Goal: Task Accomplishment & Management: Use online tool/utility

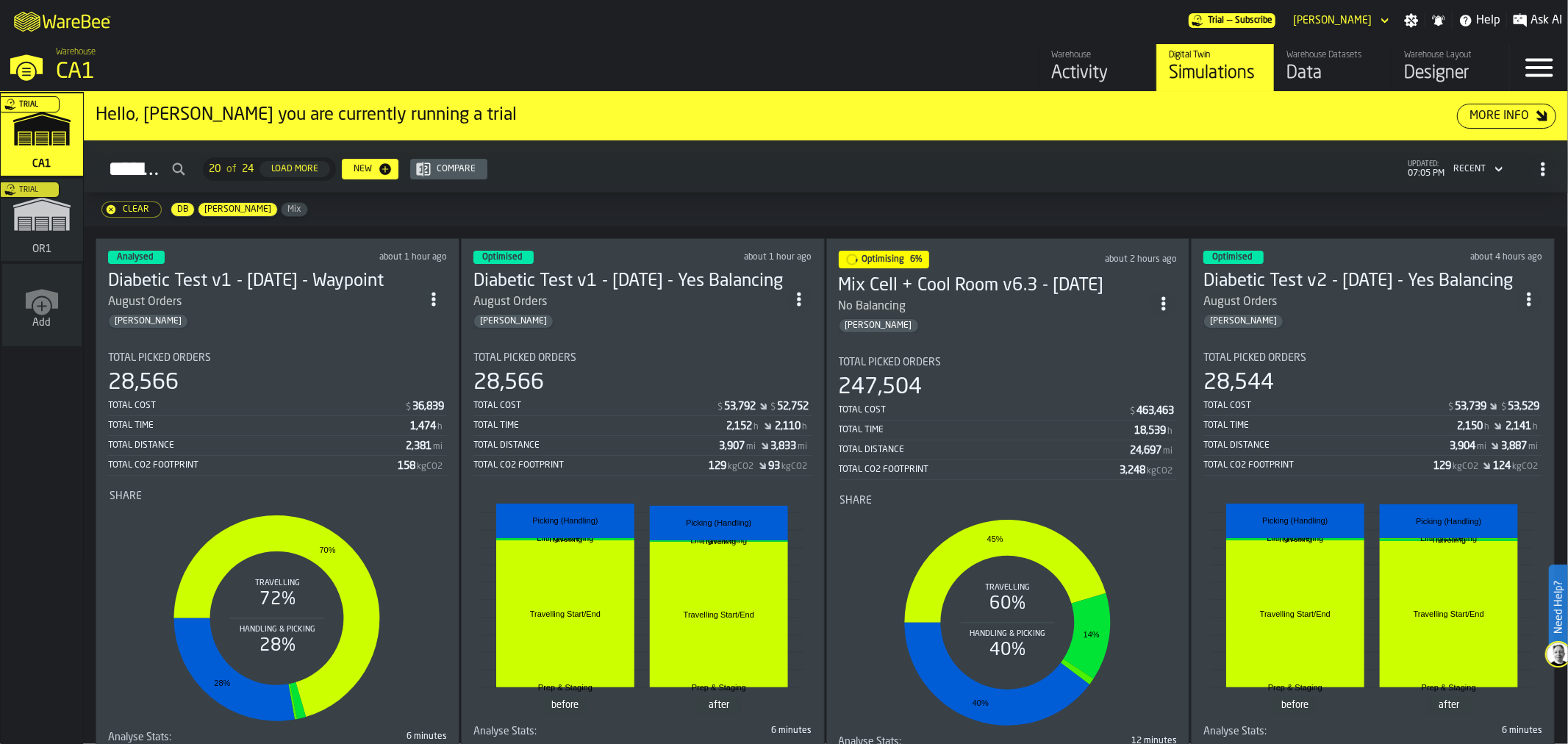
click at [341, 355] on div "Total Picked Orders" at bounding box center [277, 357] width 339 height 11
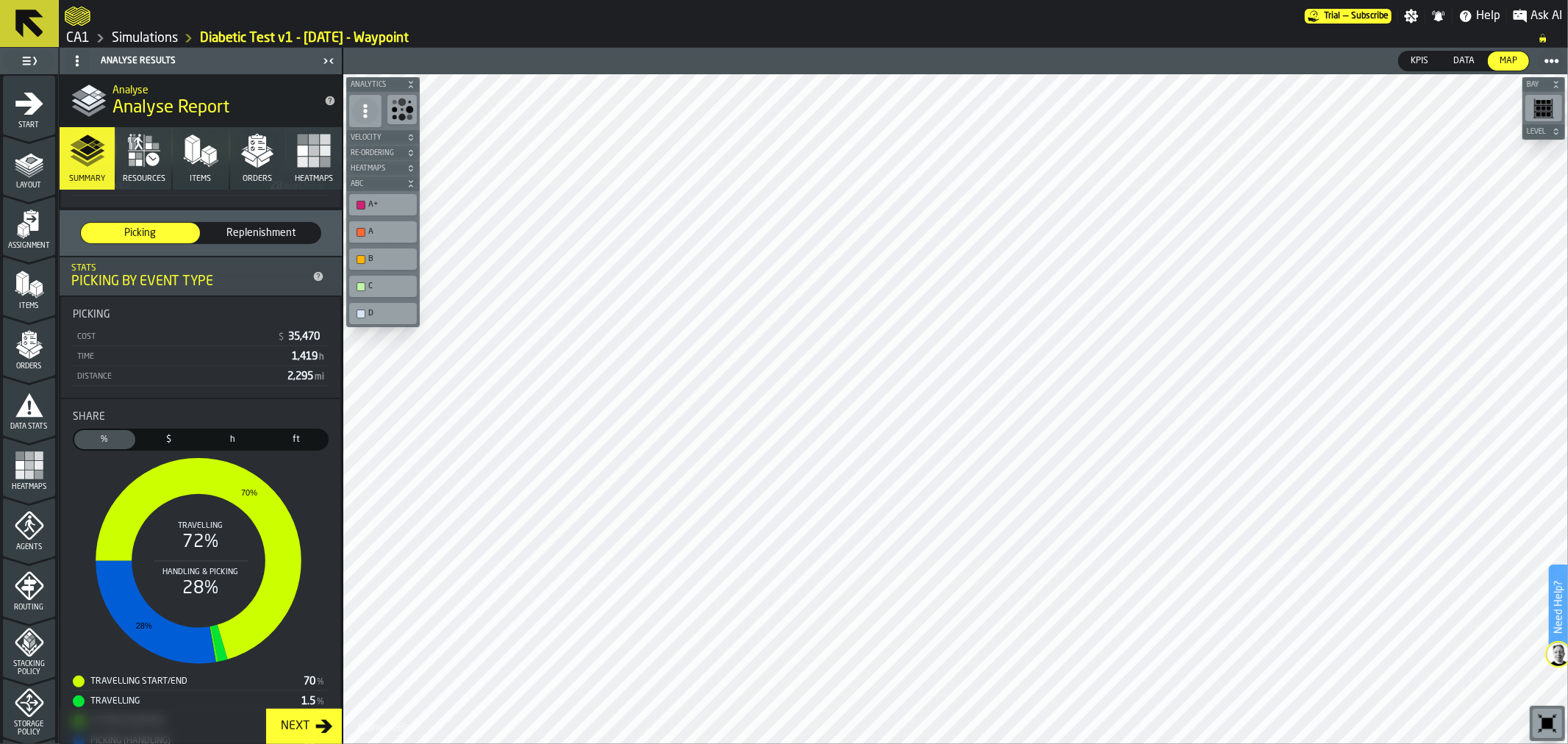
scroll to position [266, 0]
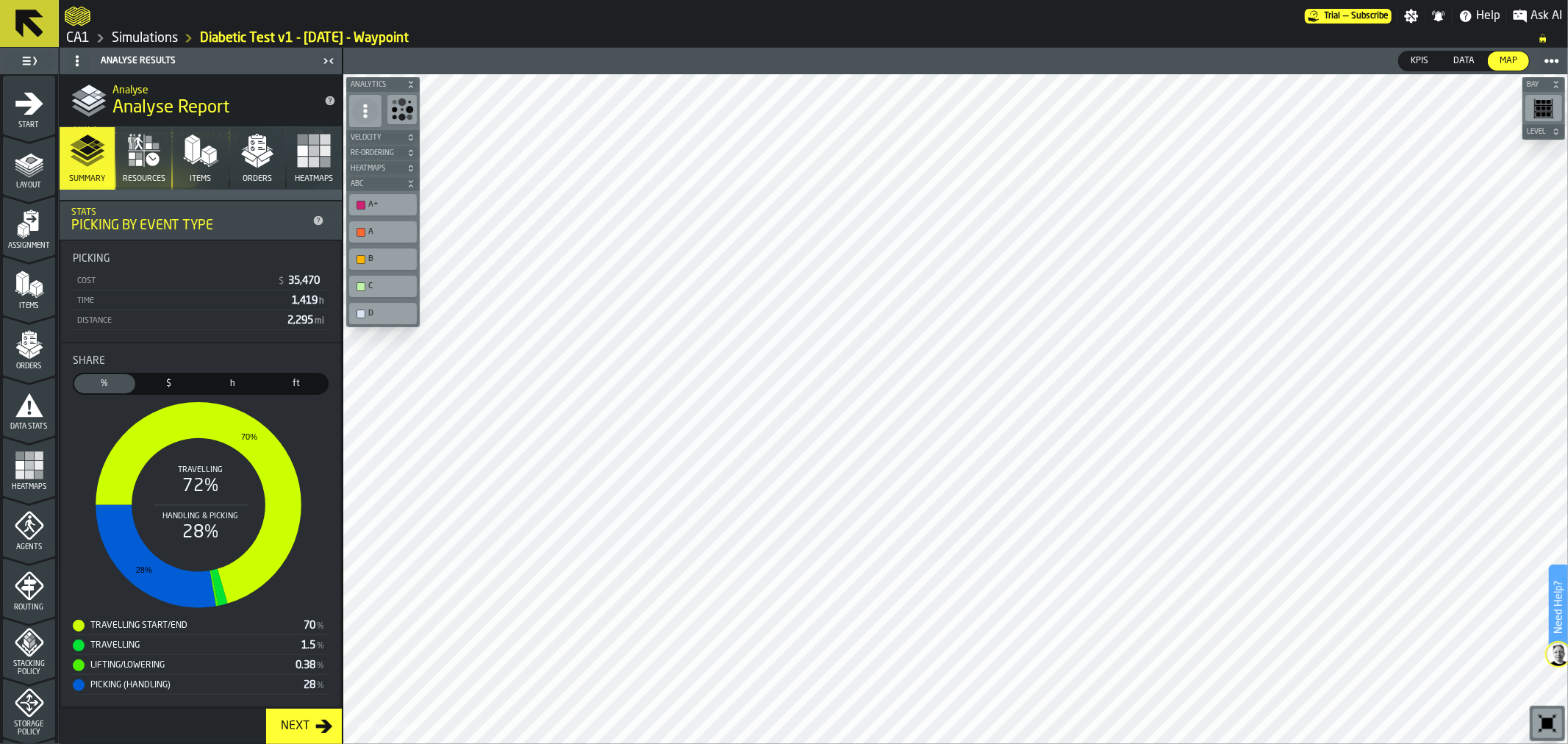
drag, startPoint x: 57, startPoint y: 458, endPoint x: 96, endPoint y: 775, distance: 319.4
click at [96, 743] on html "Need Help? Trial — Subscribe Settings Notifications Help Ask AI CA1 Simulations…" at bounding box center [784, 372] width 1568 height 744
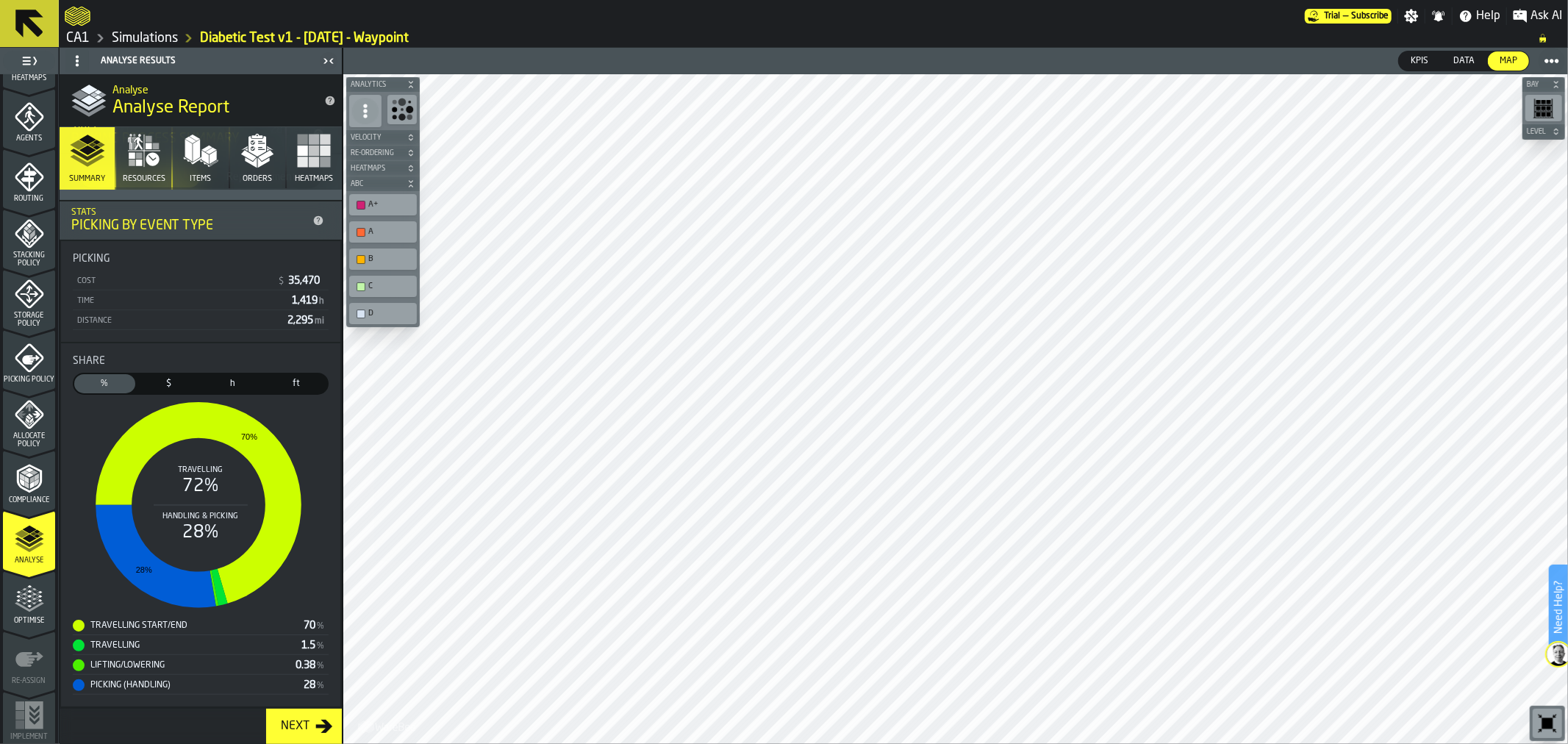
scroll to position [416, 0]
click at [16, 615] on span "Optimise" at bounding box center [29, 613] width 52 height 8
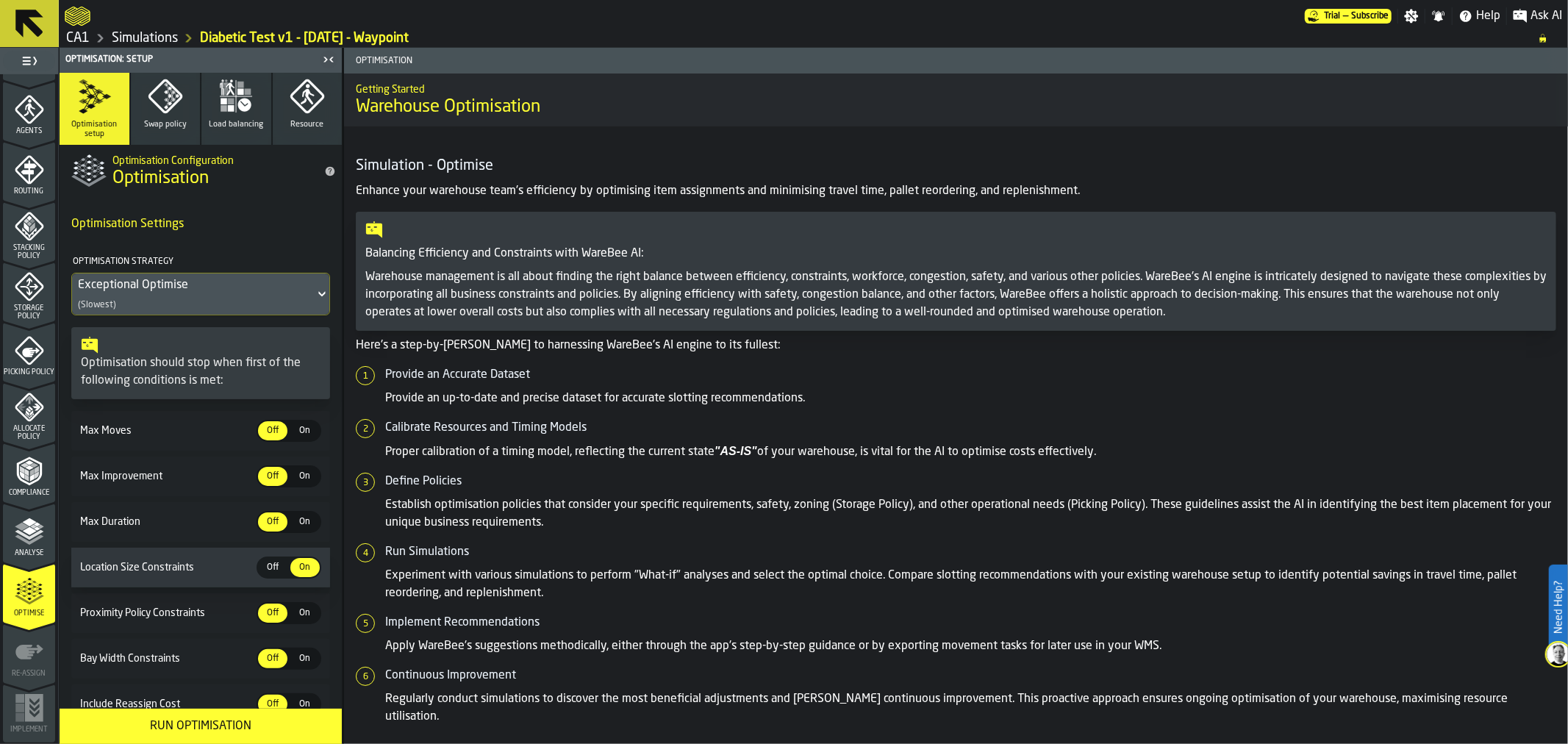
click at [233, 136] on button "Load balancing" at bounding box center [236, 109] width 70 height 72
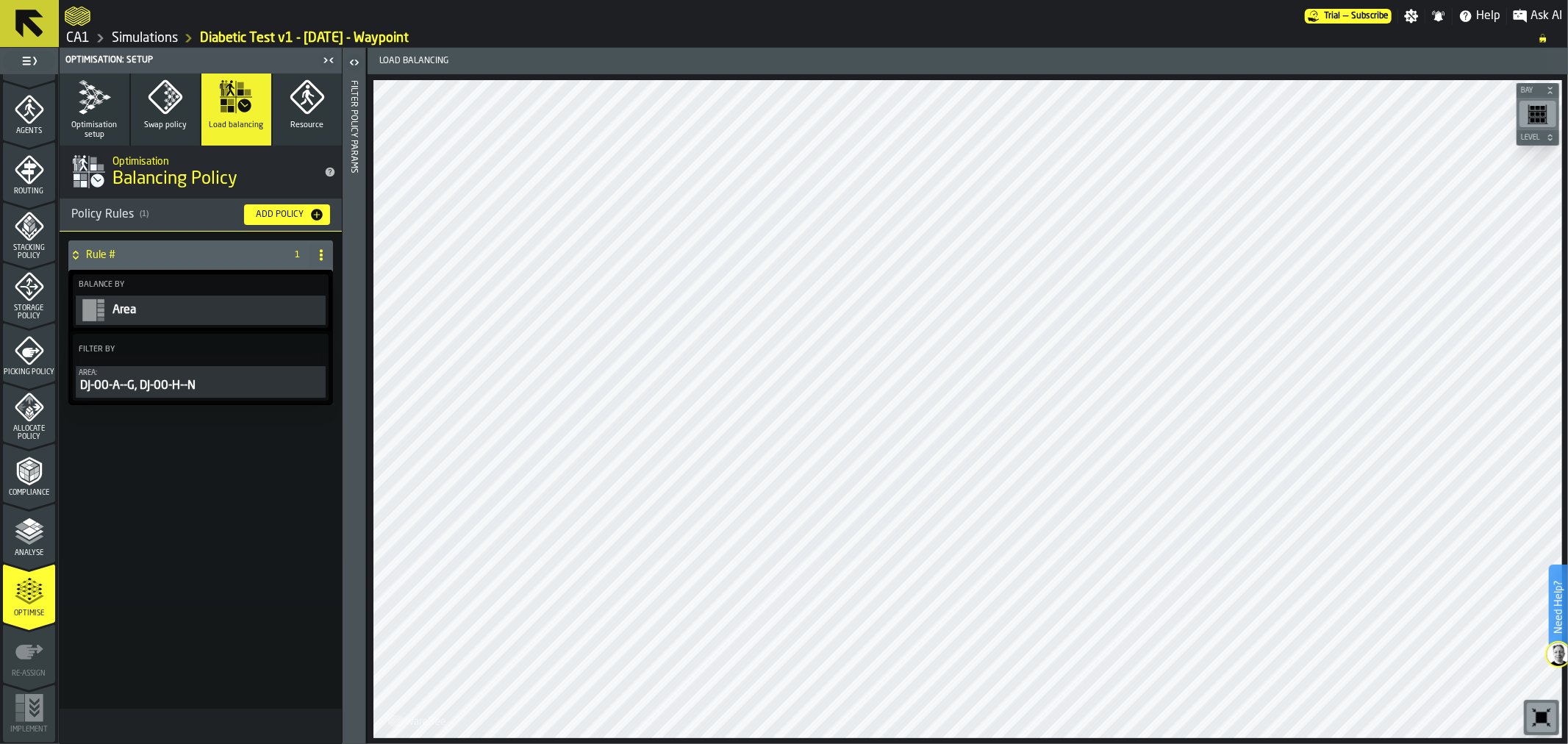
click at [106, 137] on span "Optimisation setup" at bounding box center [94, 130] width 58 height 19
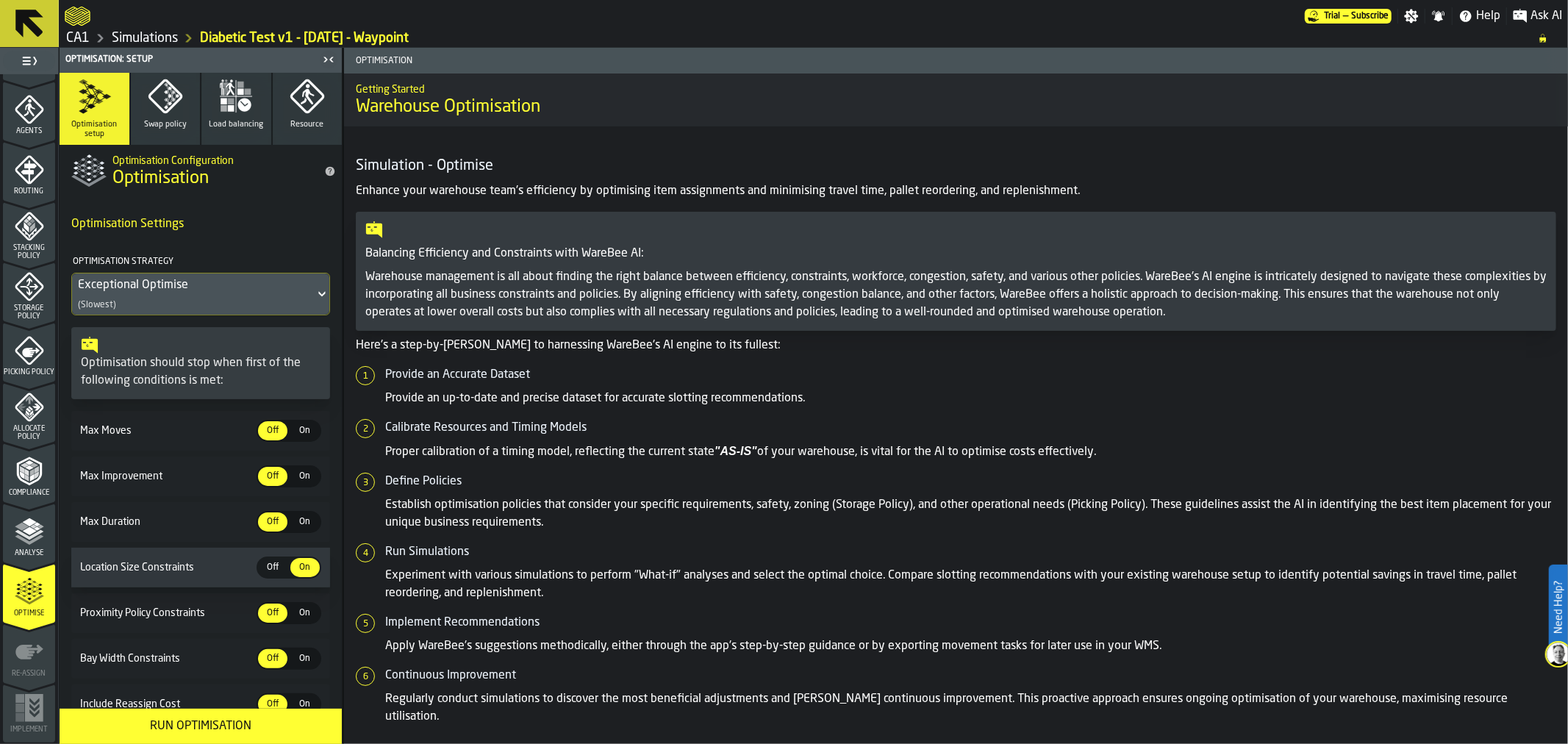
scroll to position [201, 0]
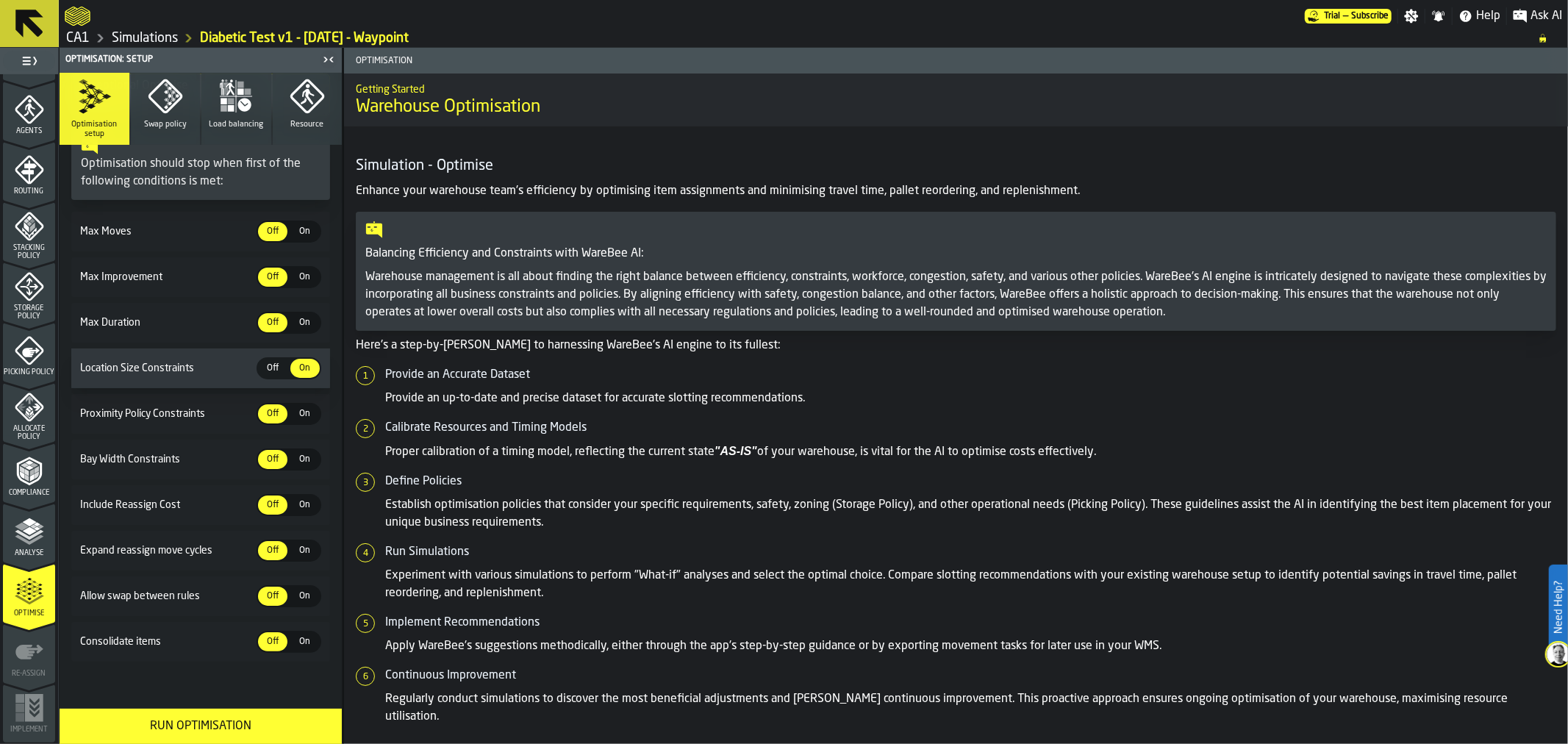
click at [228, 714] on button "Run Optimisation" at bounding box center [200, 726] width 282 height 35
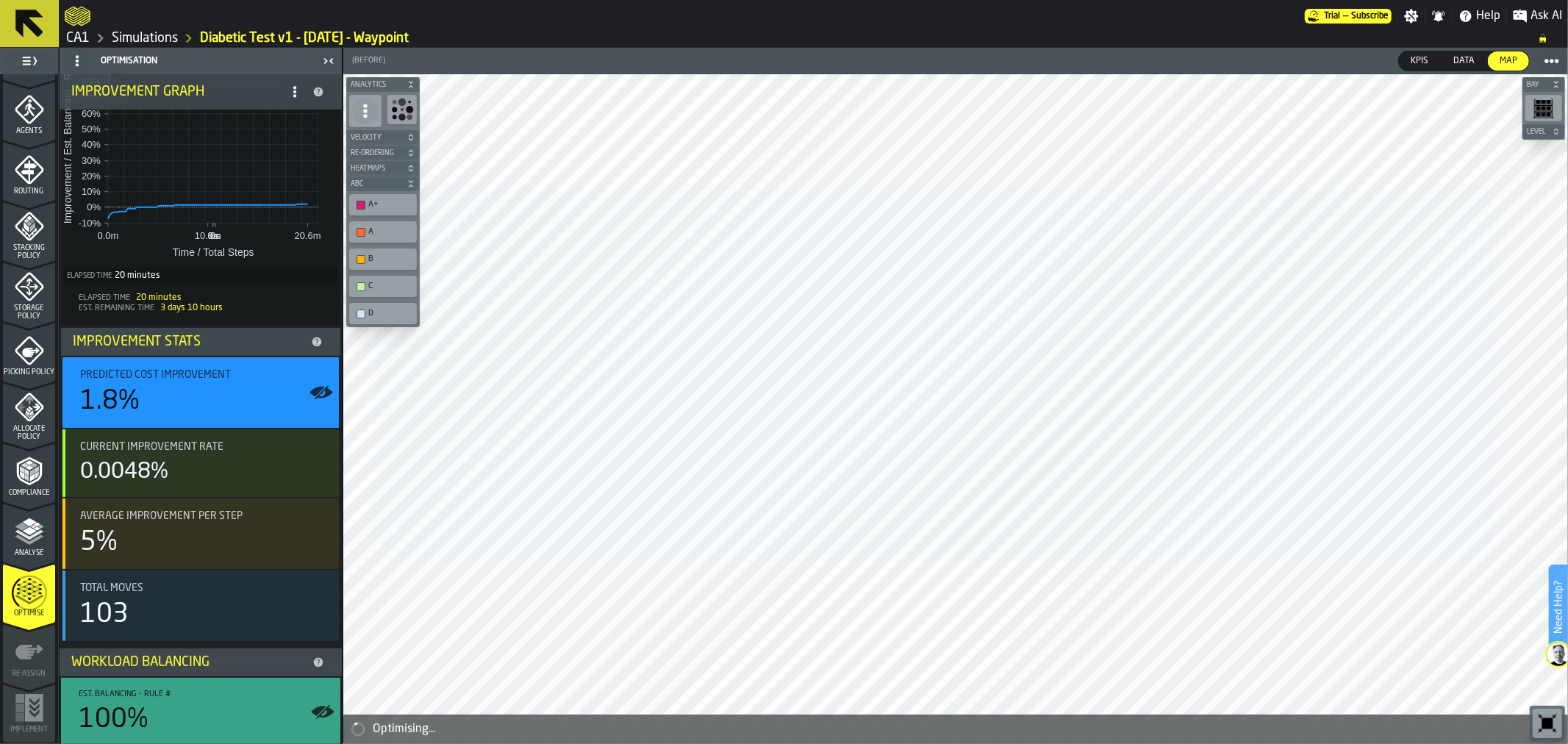
scroll to position [0, 0]
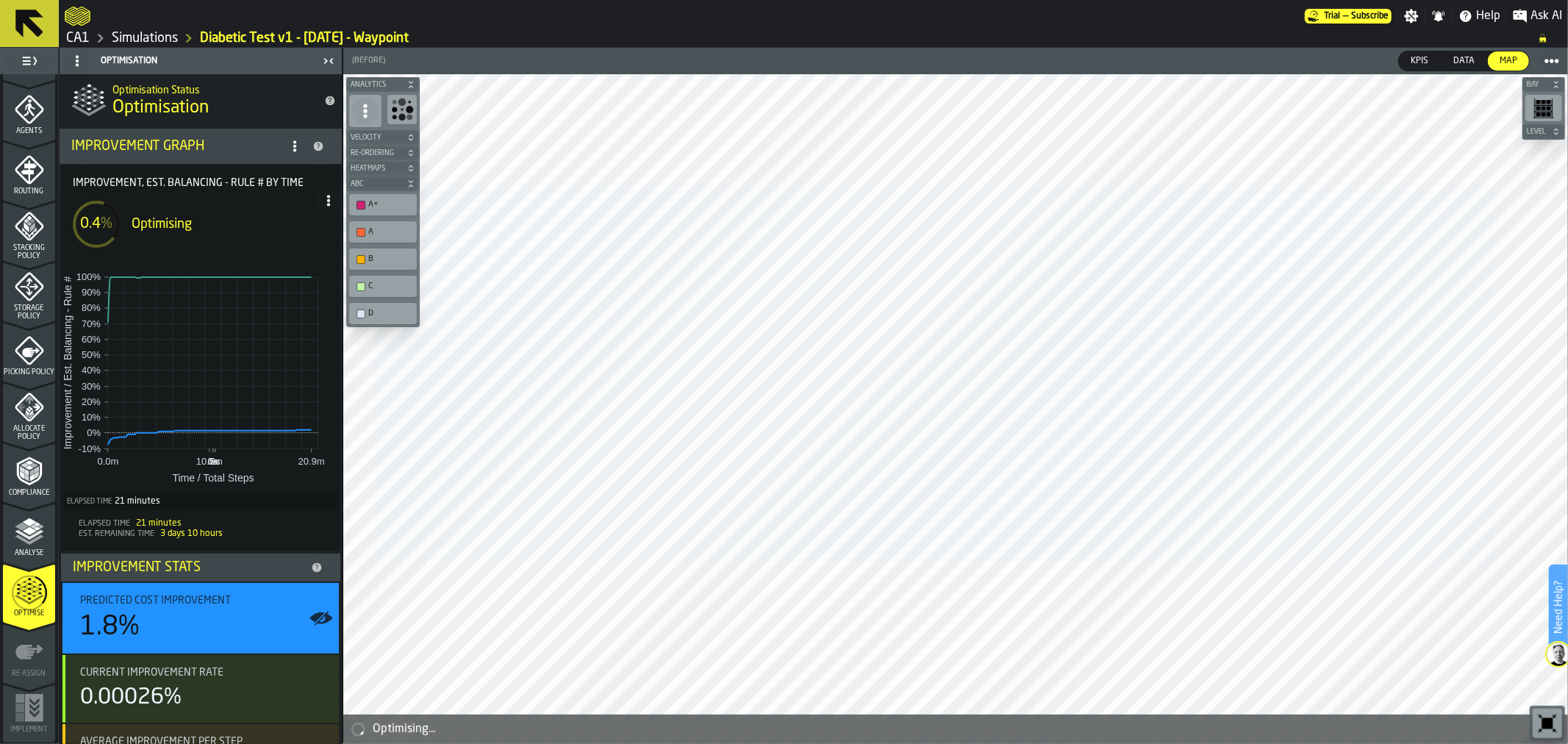
click at [30, 21] on icon at bounding box center [29, 23] width 28 height 28
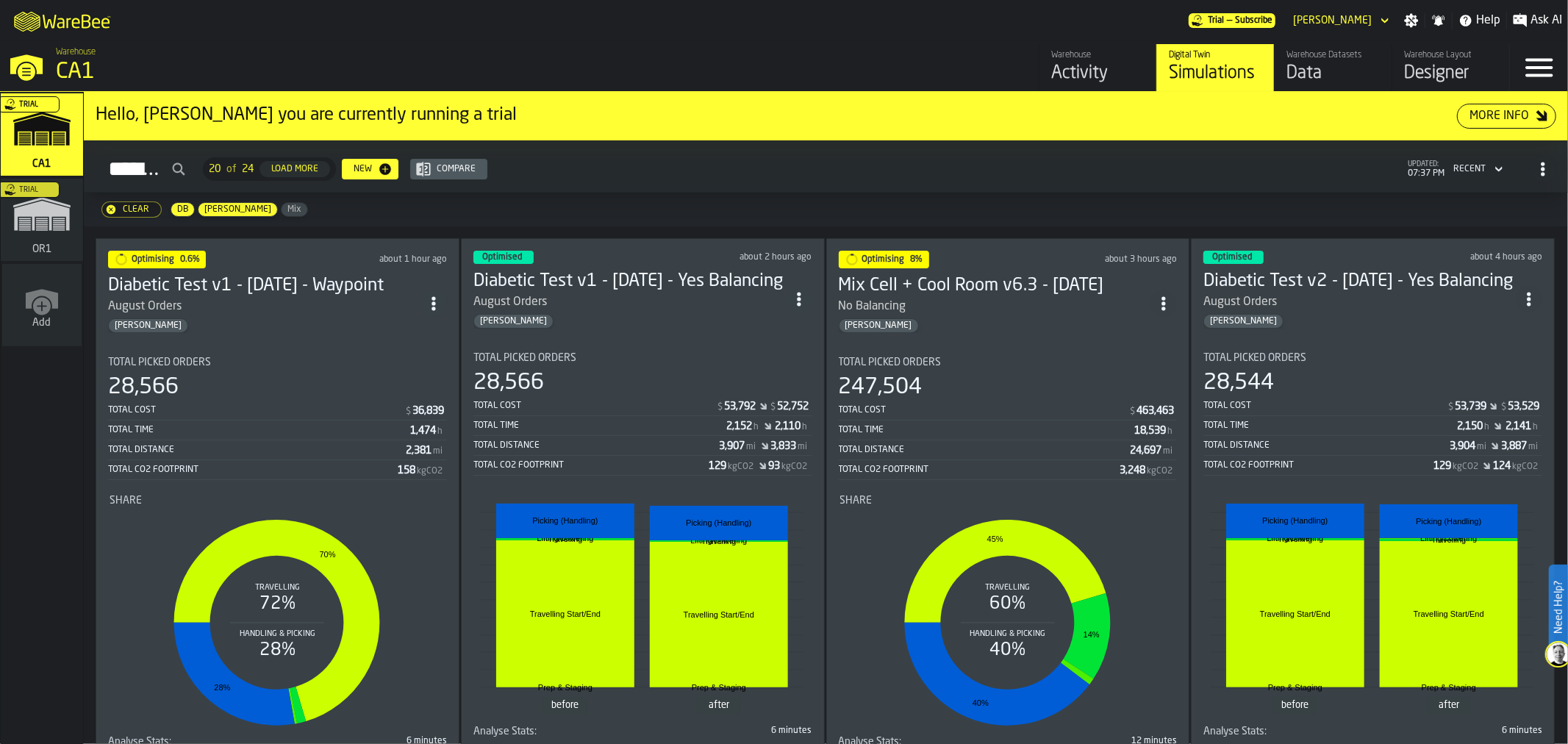
click at [354, 303] on div "August Orders" at bounding box center [264, 306] width 312 height 18
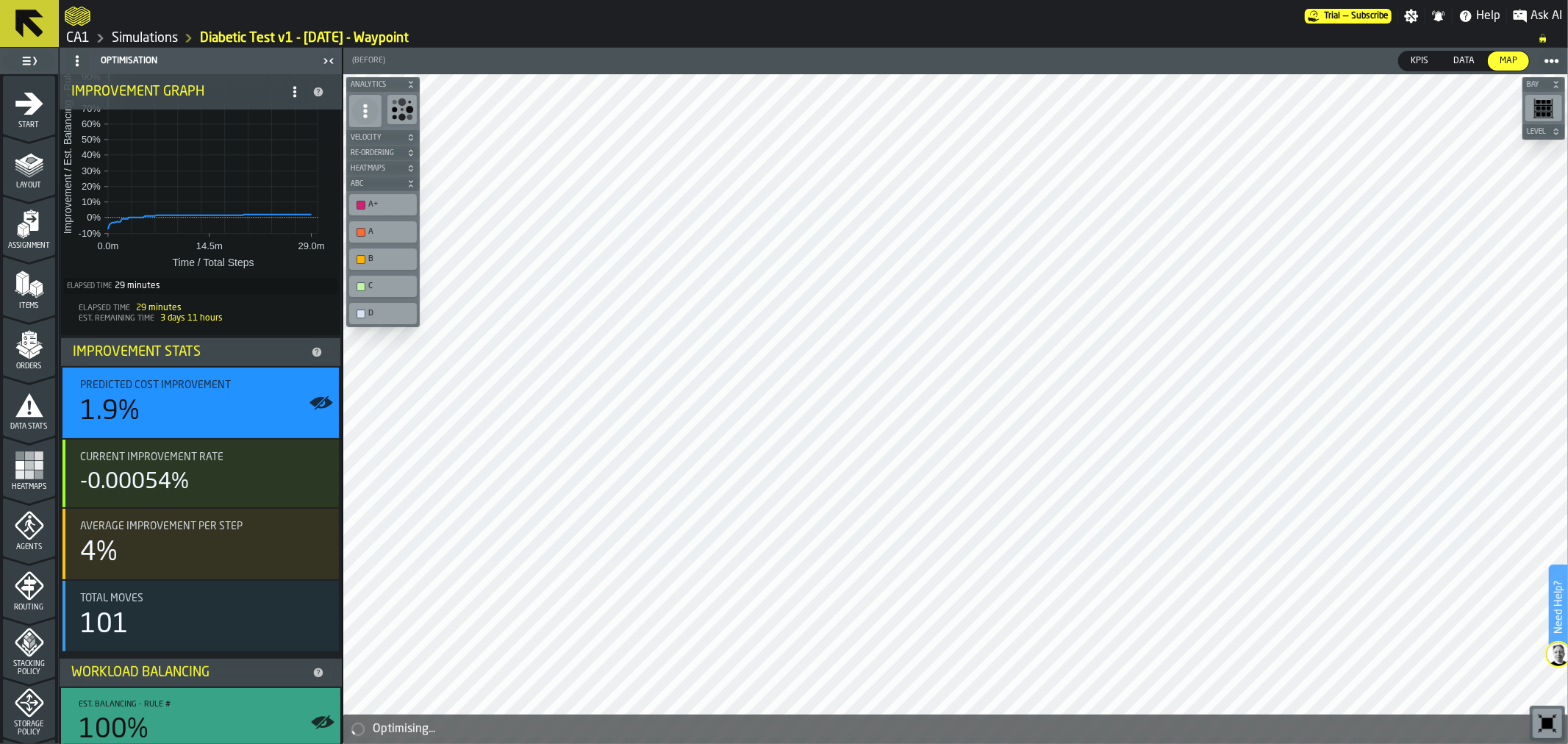
scroll to position [230, 0]
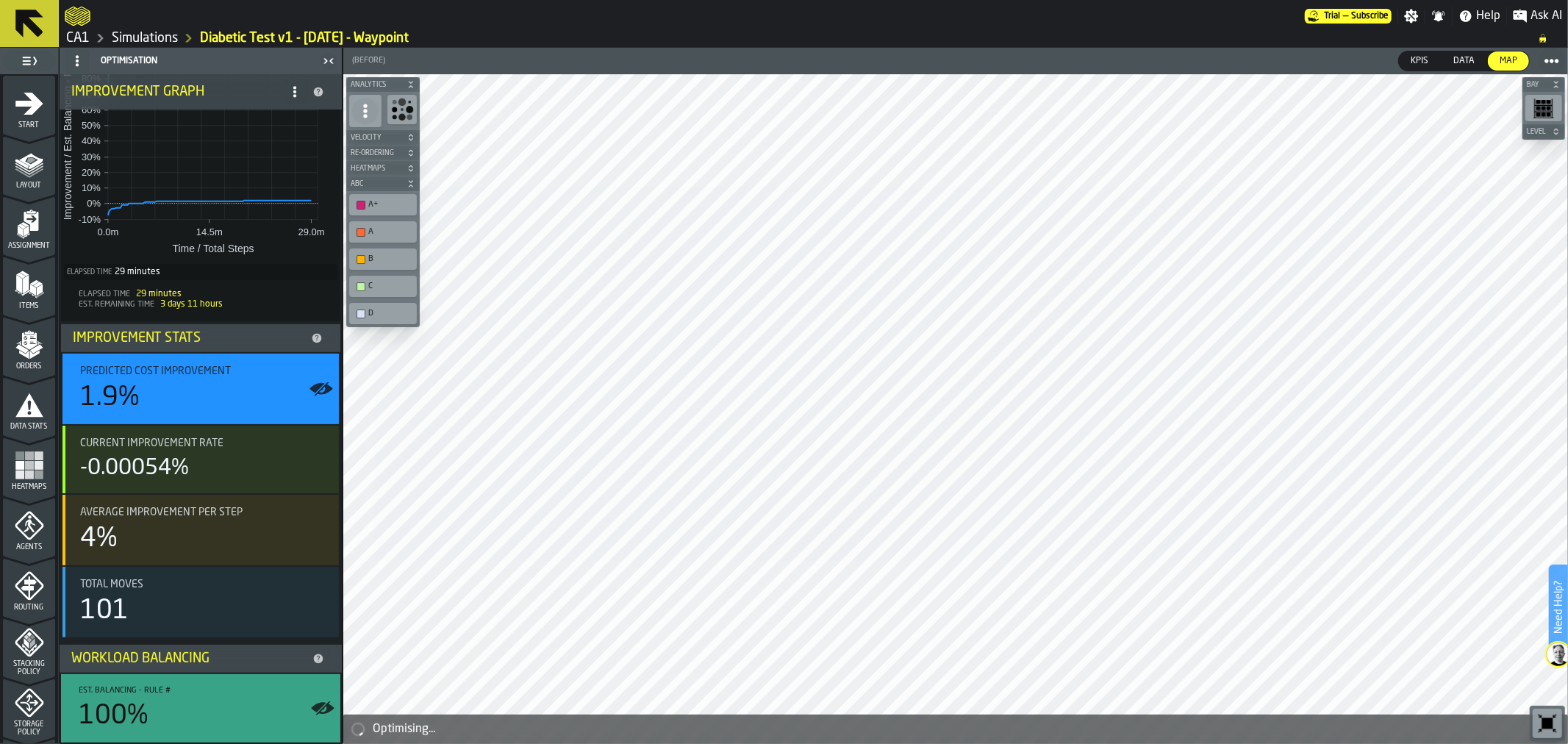
click at [41, 20] on icon at bounding box center [29, 24] width 35 height 35
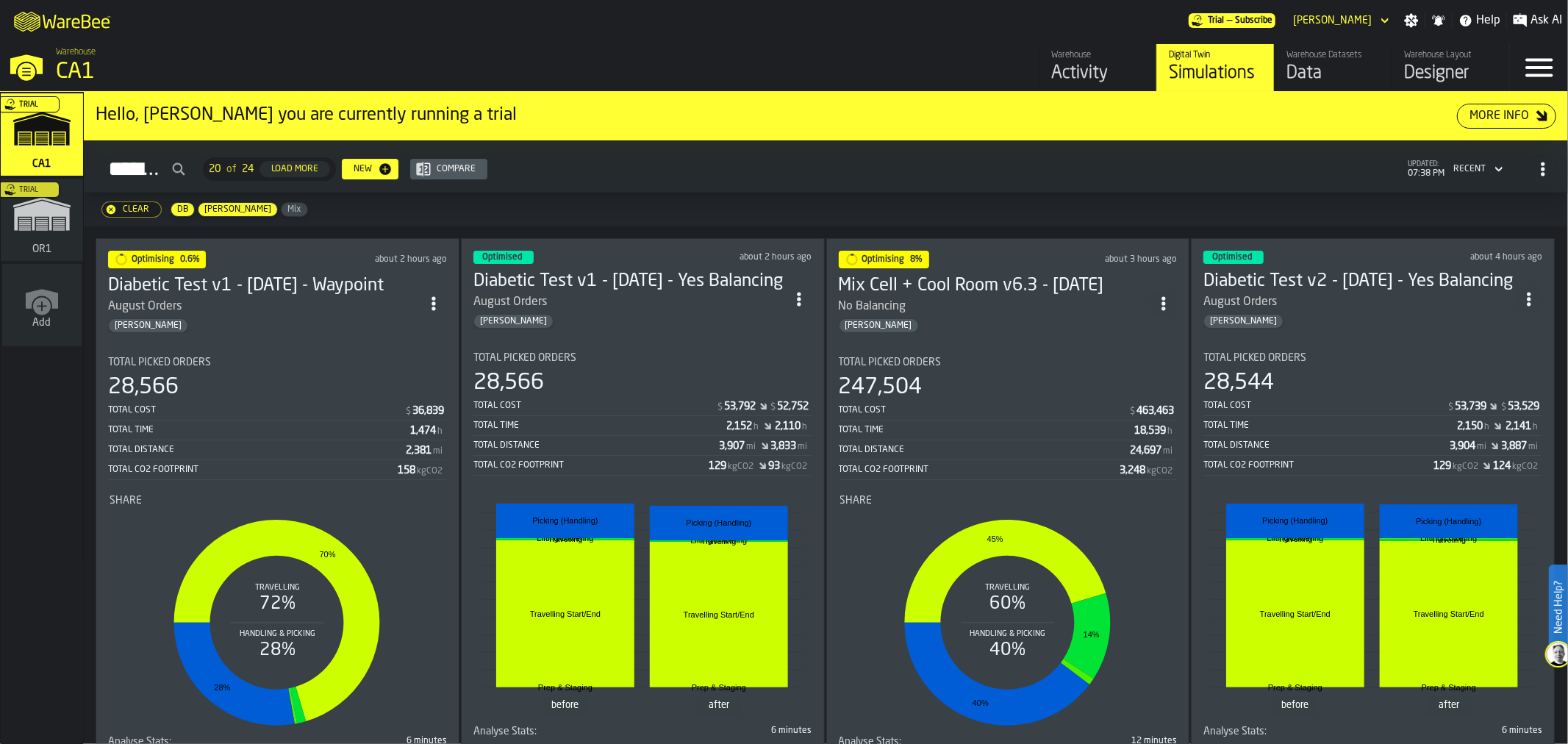
click at [1000, 318] on div "[PERSON_NAME]" at bounding box center [995, 325] width 312 height 15
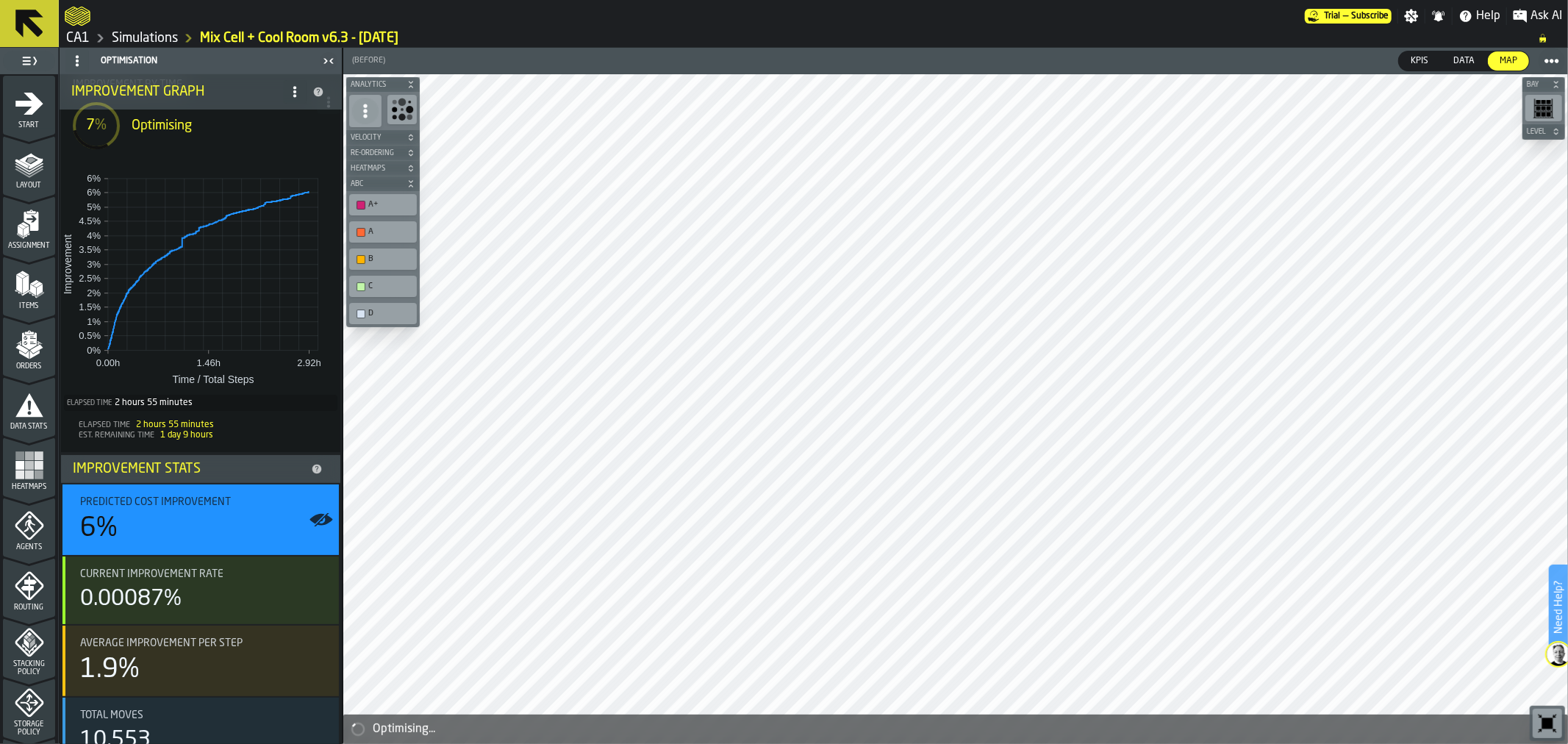
scroll to position [125, 0]
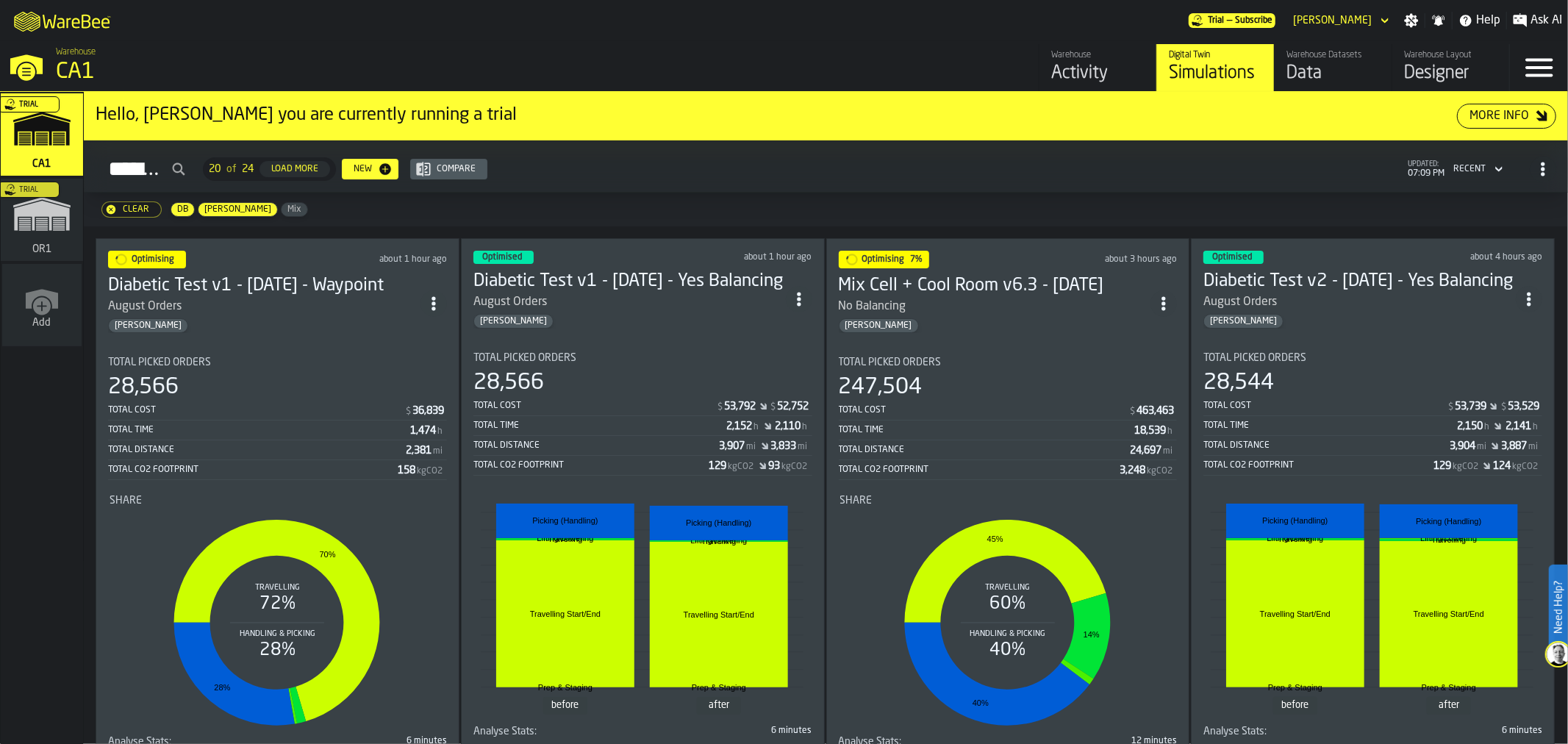
click at [921, 309] on div "No Balancing" at bounding box center [995, 306] width 312 height 18
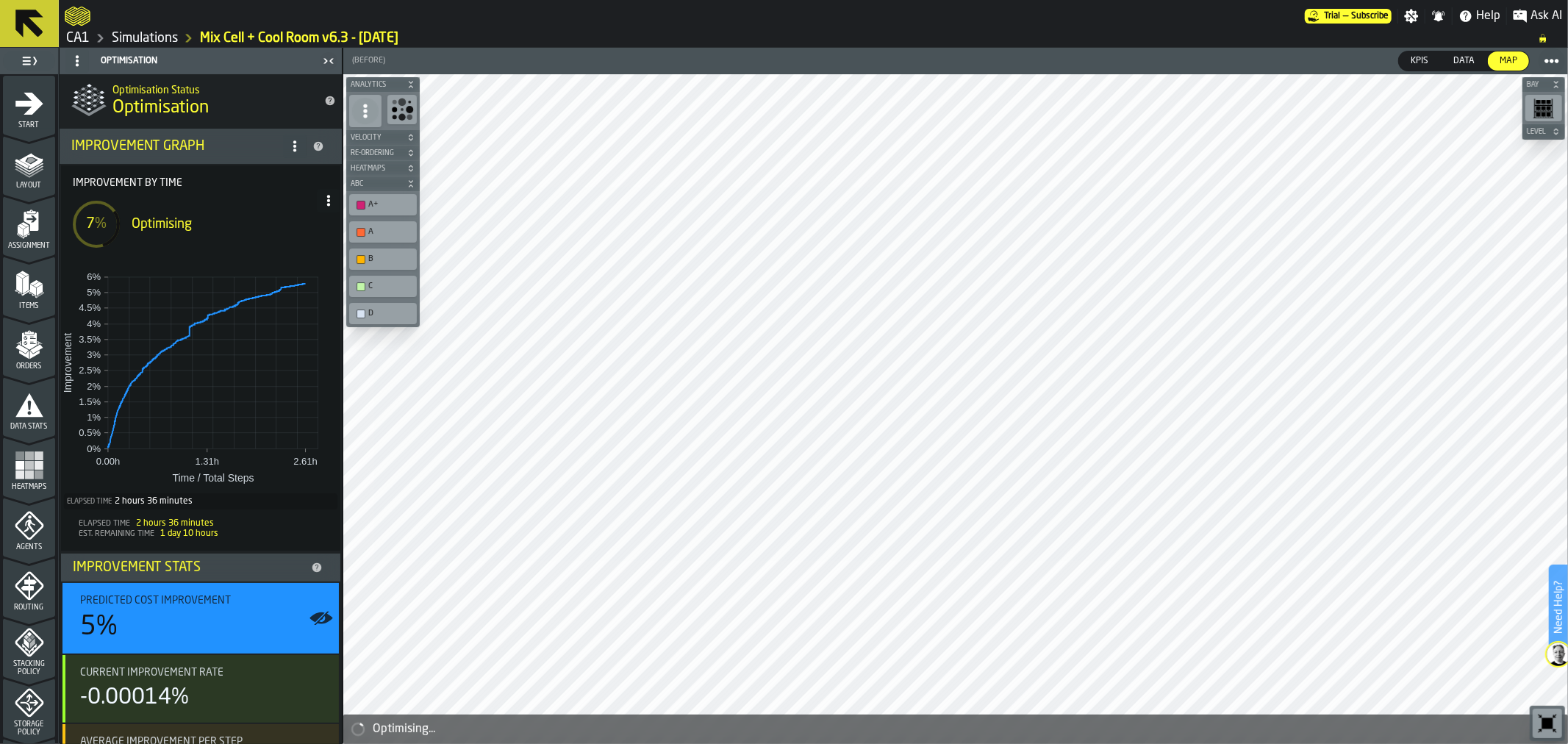
click at [548, 34] on ol "CA1 Simulations Mix Cell + Cool Room v6.3 - 10.8.25" at bounding box center [794, 38] width 1459 height 18
